Goal: Task Accomplishment & Management: Use online tool/utility

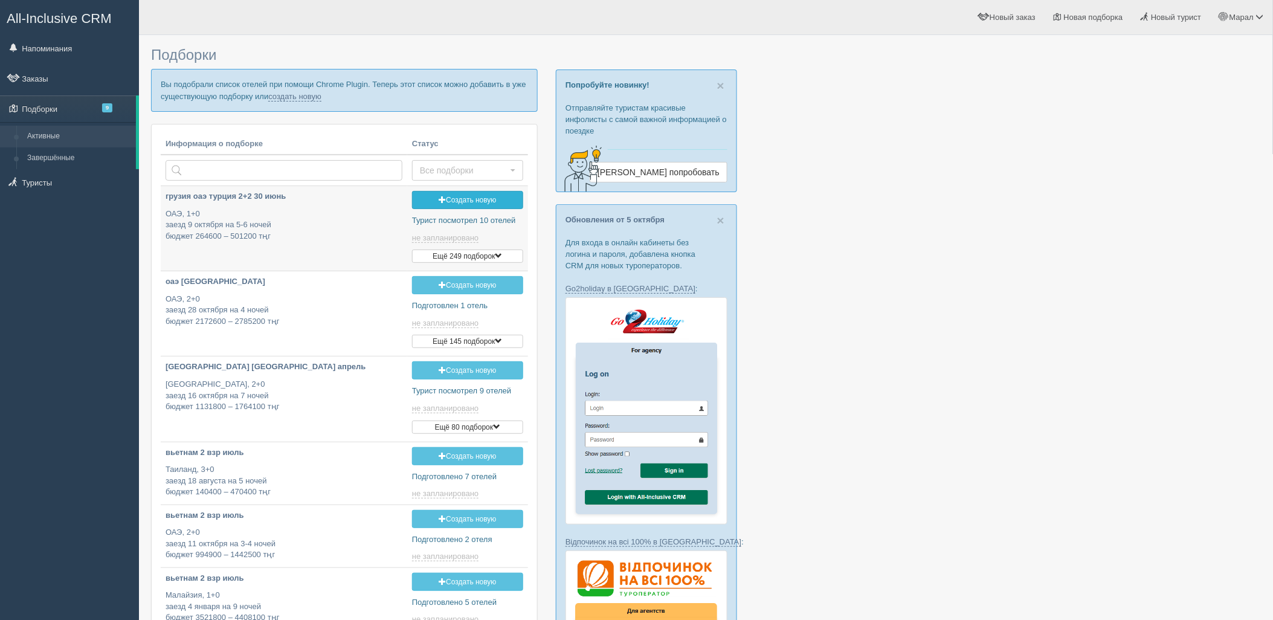
type input "2025-10-08 11:30"
click at [301, 94] on link "создать новую" at bounding box center [294, 97] width 53 height 10
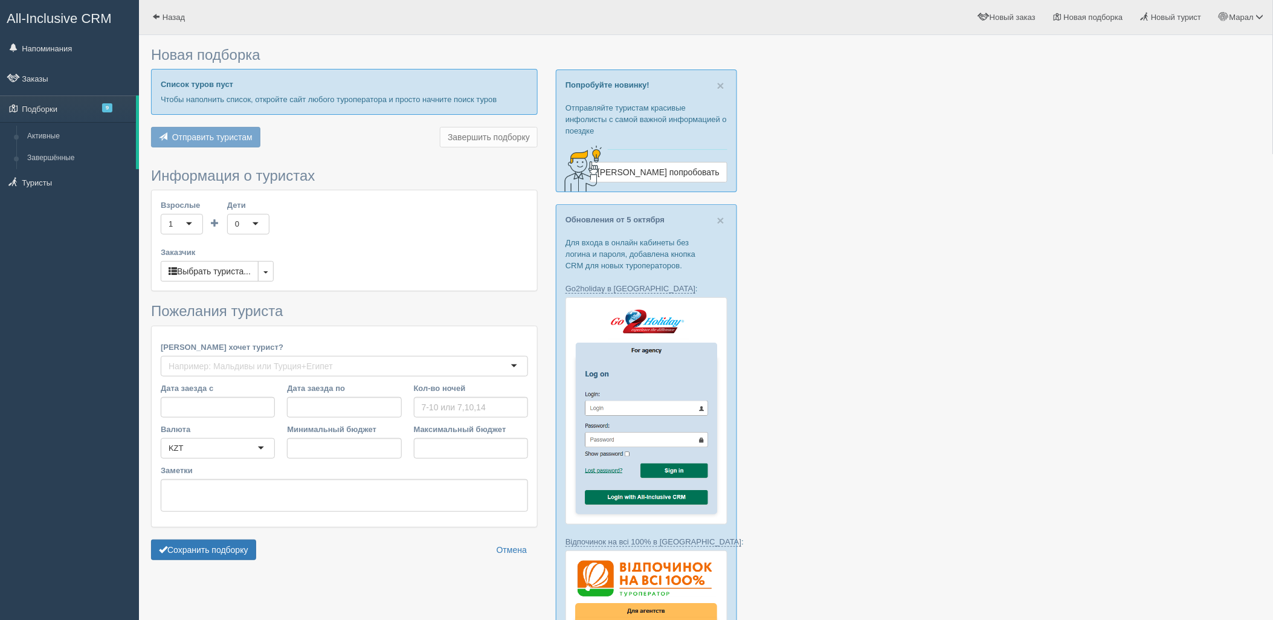
type input "6-7"
type input "613800"
type input "1202900"
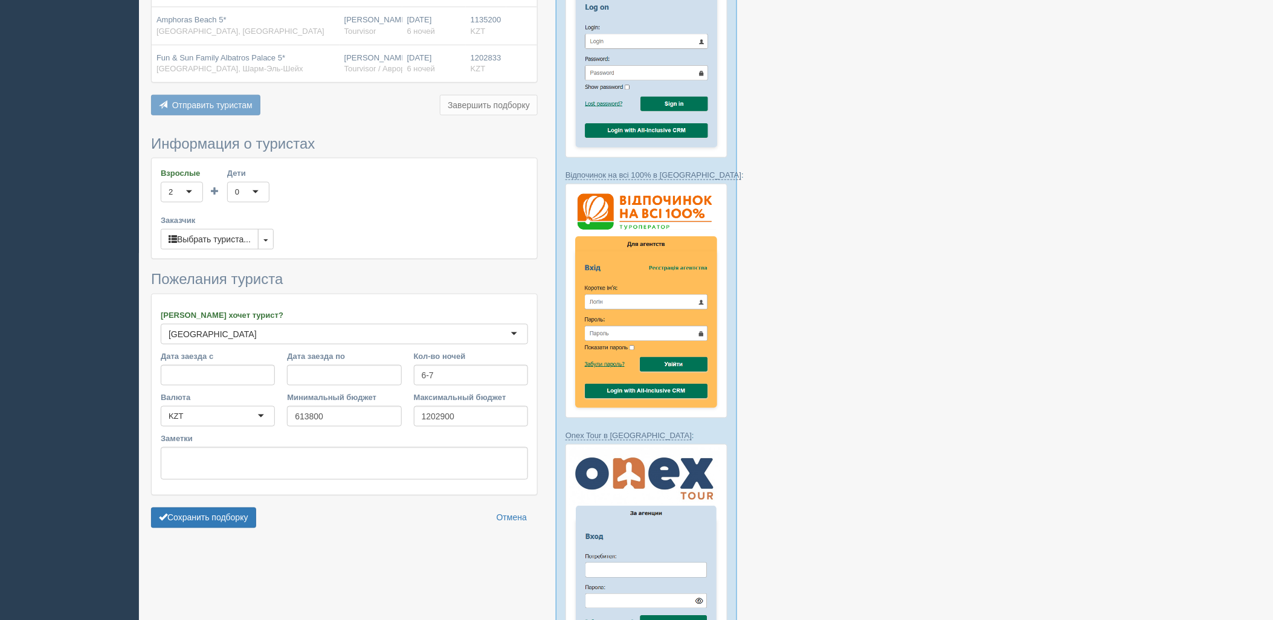
scroll to position [470, 0]
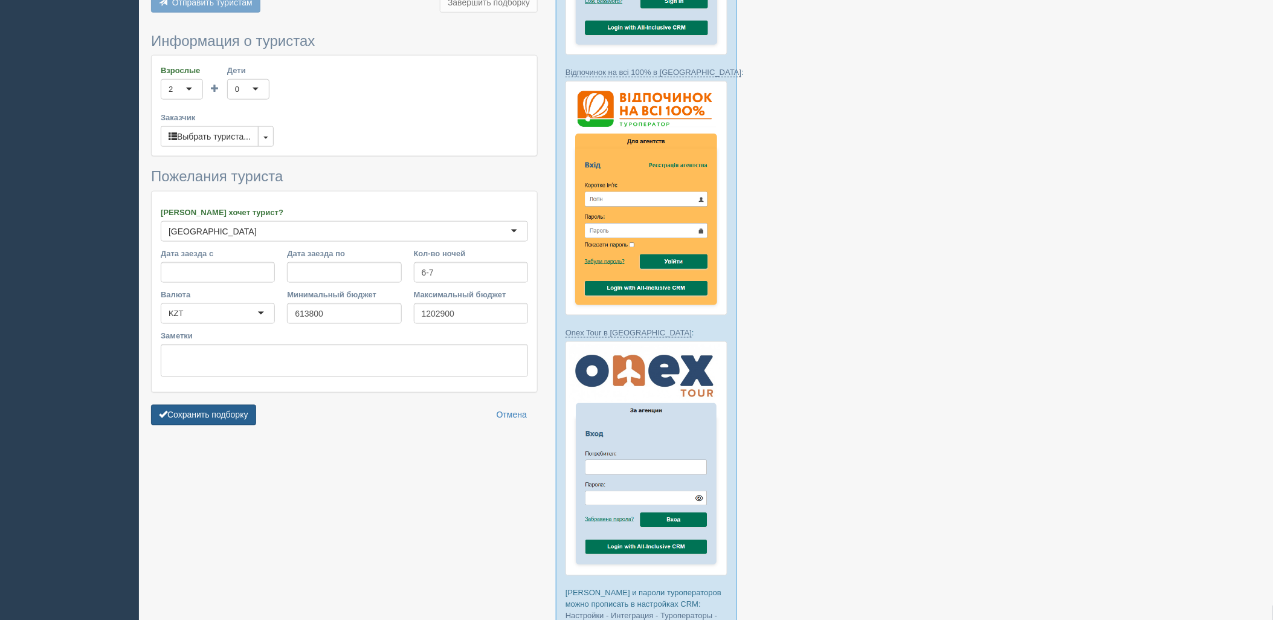
click at [248, 415] on button "Сохранить подборку" at bounding box center [203, 415] width 105 height 21
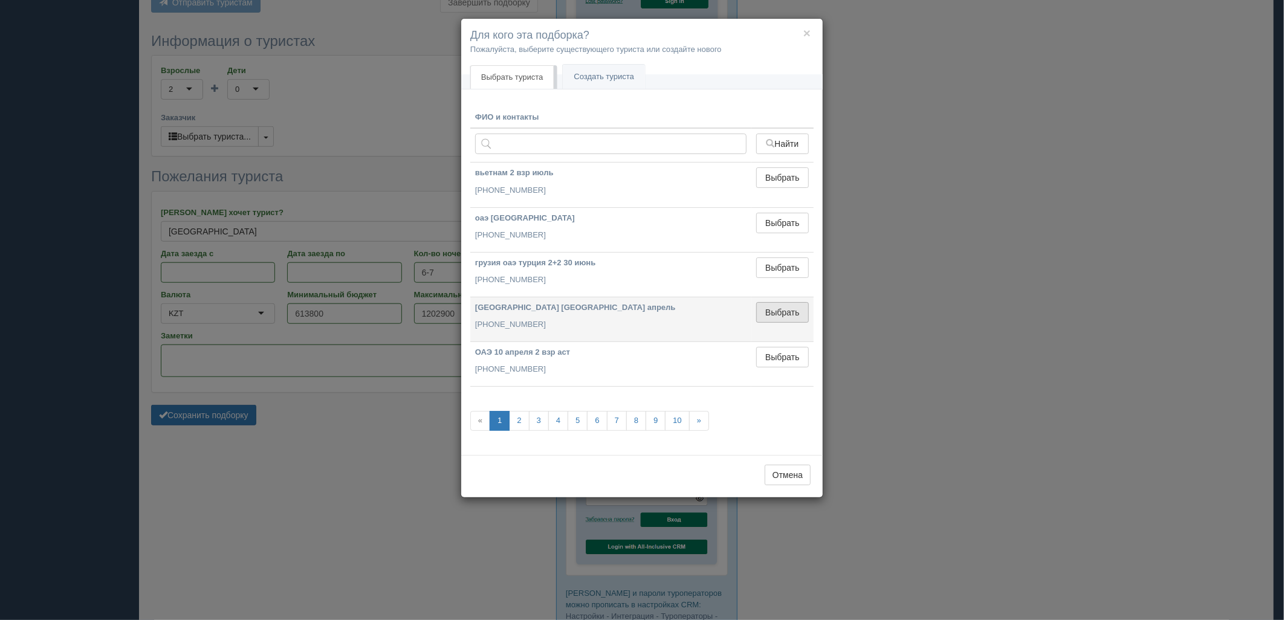
click at [772, 311] on button "Выбрать" at bounding box center [782, 312] width 53 height 21
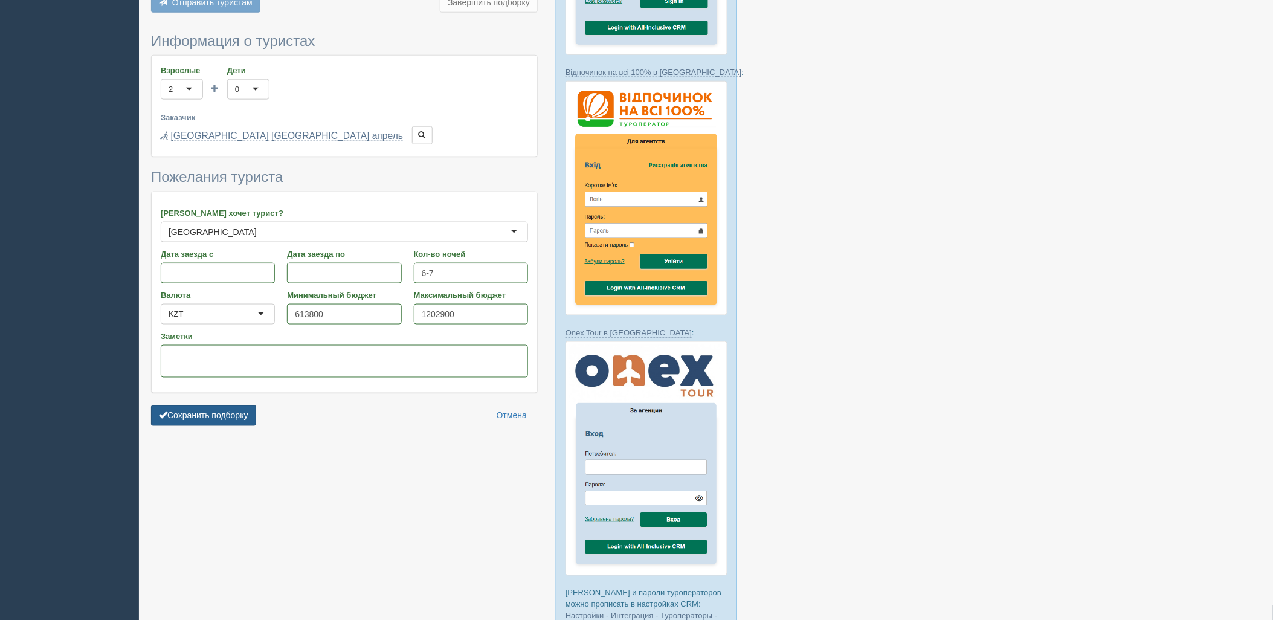
click at [244, 418] on button "Сохранить подборку" at bounding box center [203, 416] width 105 height 21
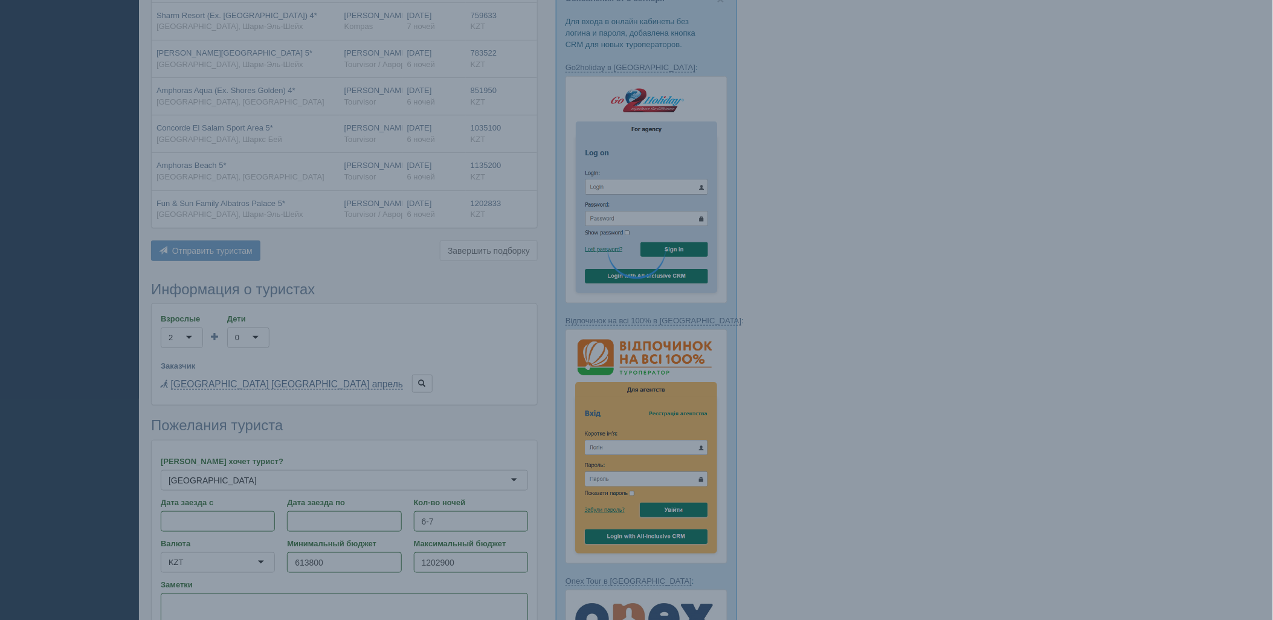
scroll to position [201, 0]
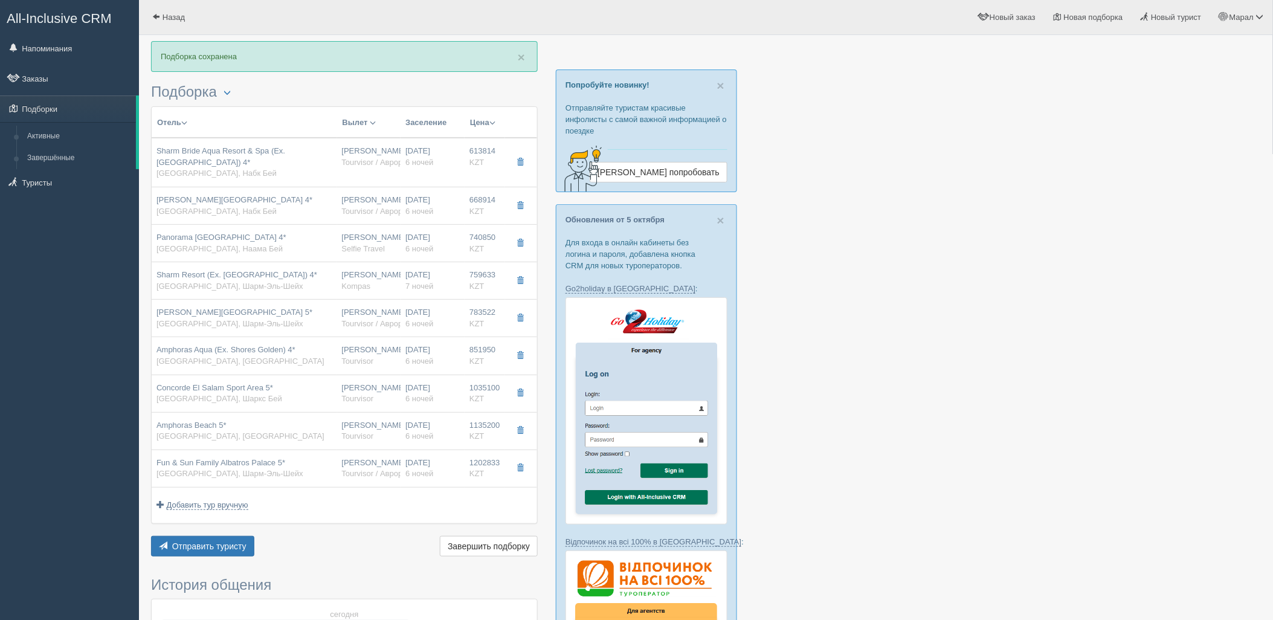
click at [1068, 402] on div at bounding box center [706, 601] width 1110 height 1120
click at [164, 539] on button "Отправить туристу Отправить" at bounding box center [202, 546] width 103 height 21
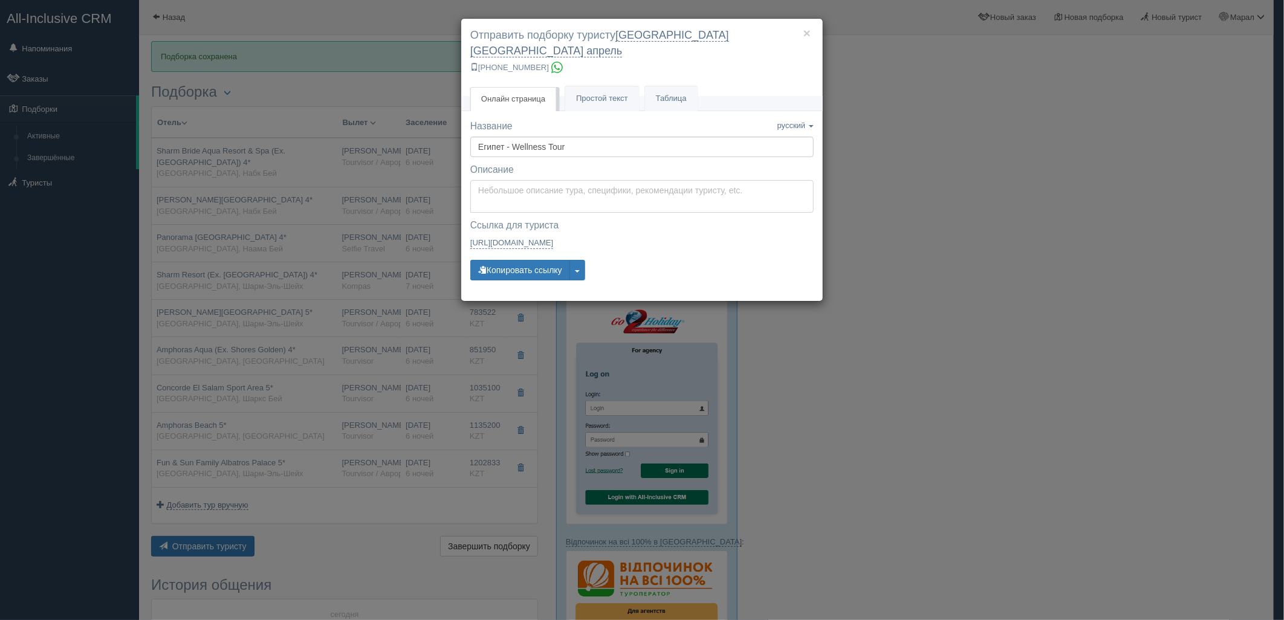
type textarea "Здравствуйте! Ниже представлены варианты туров для Вас. Для просмотра описания …"
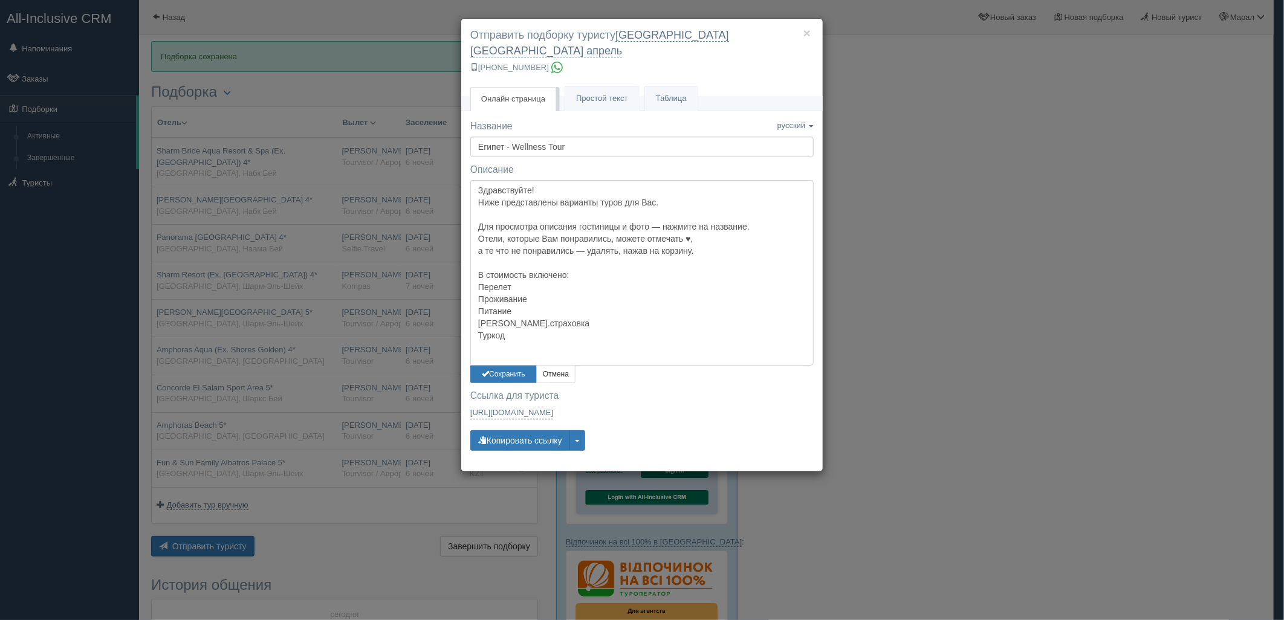
click at [528, 180] on textarea "Здравствуйте! Ниже представлены варианты туров для Вас. Для просмотра описания …" at bounding box center [641, 272] width 343 height 185
click at [509, 366] on button "Сохранить" at bounding box center [503, 375] width 66 height 18
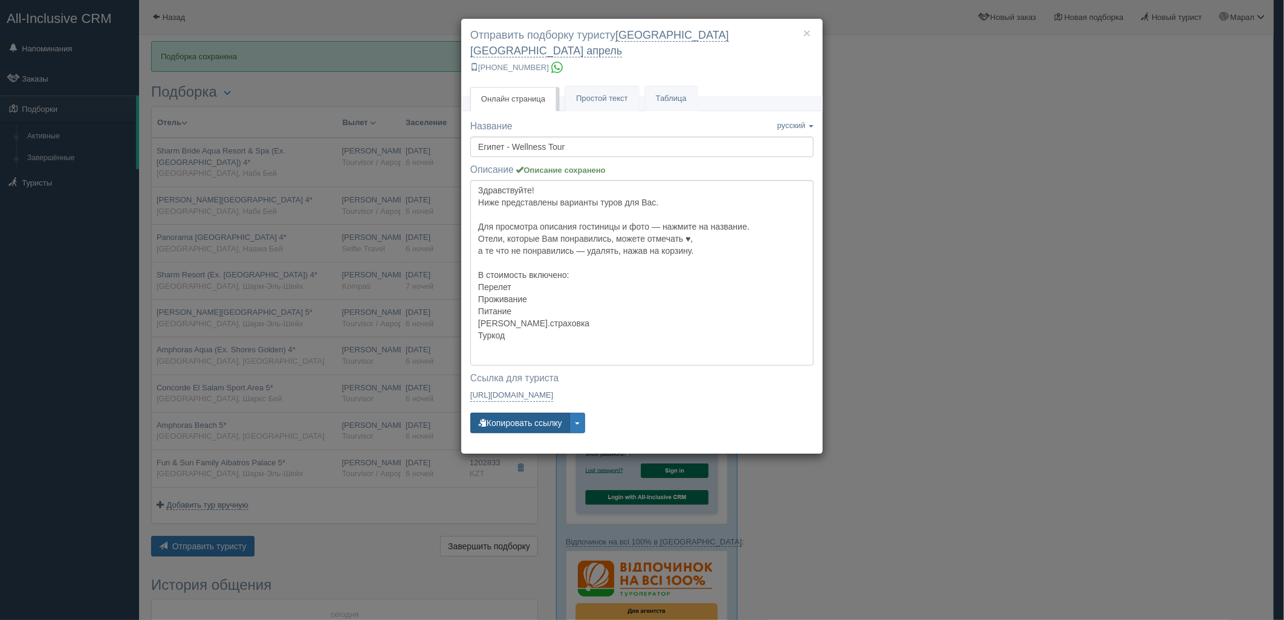
click at [514, 413] on button "Копировать ссылку" at bounding box center [520, 423] width 100 height 21
click at [1098, 396] on div "× Отправить подборку туристу [GEOGRAPHIC_DATA] [GEOGRAPHIC_DATA] апрель [PHONE_…" at bounding box center [642, 310] width 1284 height 620
